Goal: Information Seeking & Learning: Find specific fact

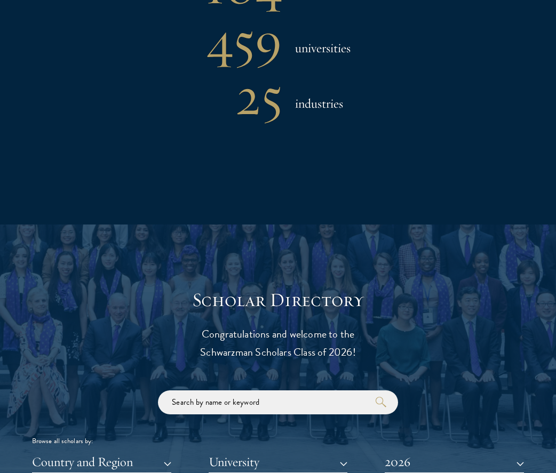
scroll to position [1031, 0]
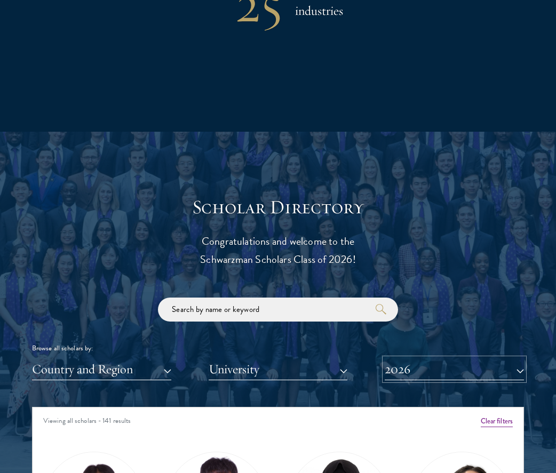
click at [396, 375] on button "2026" at bounding box center [453, 369] width 139 height 22
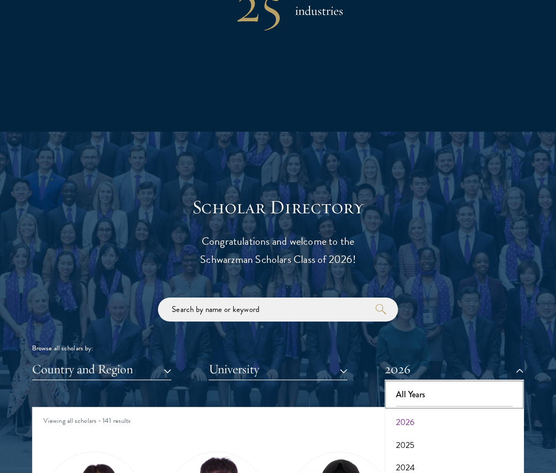
click at [401, 395] on button "All Years" at bounding box center [454, 394] width 133 height 22
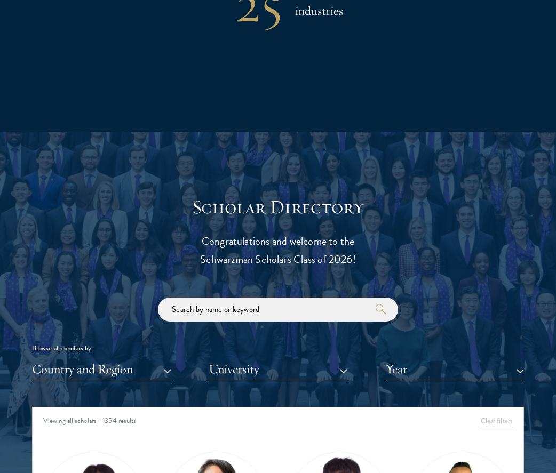
click at [300, 311] on input "search" at bounding box center [278, 309] width 240 height 24
type input "[PERSON_NAME]"
click button "submit" at bounding box center [0, 0] width 0 height 0
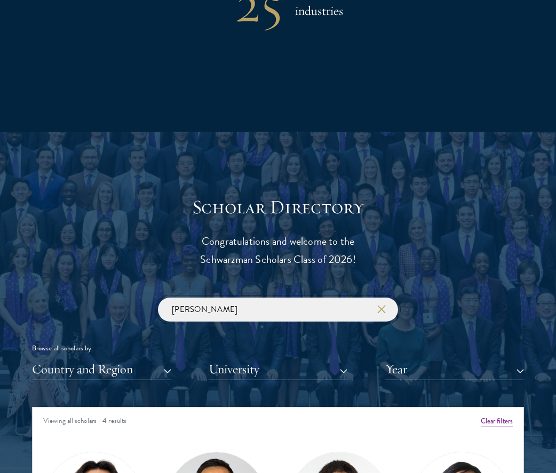
scroll to position [1365, 0]
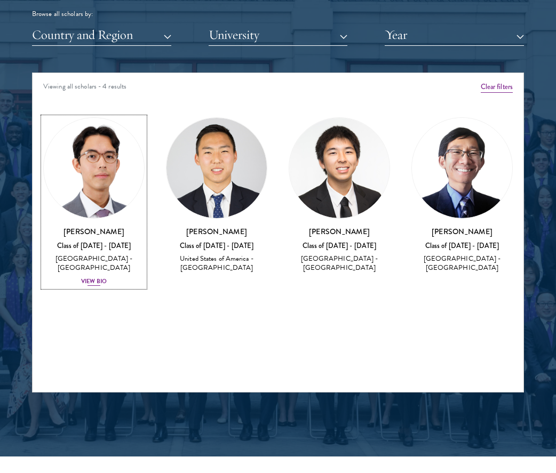
click at [86, 268] on div "[GEOGRAPHIC_DATA] - [GEOGRAPHIC_DATA]" at bounding box center [93, 263] width 101 height 18
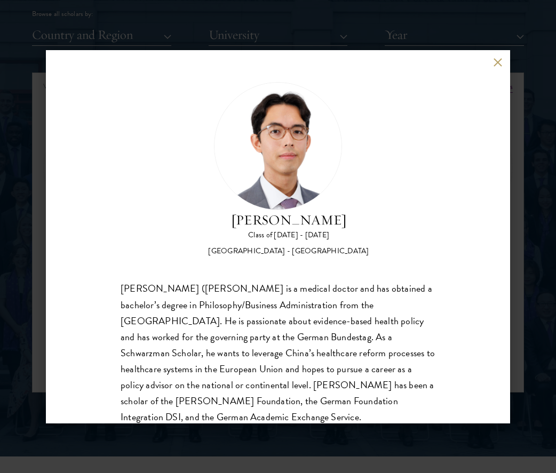
scroll to position [8, 0]
